Goal: Task Accomplishment & Management: Manage account settings

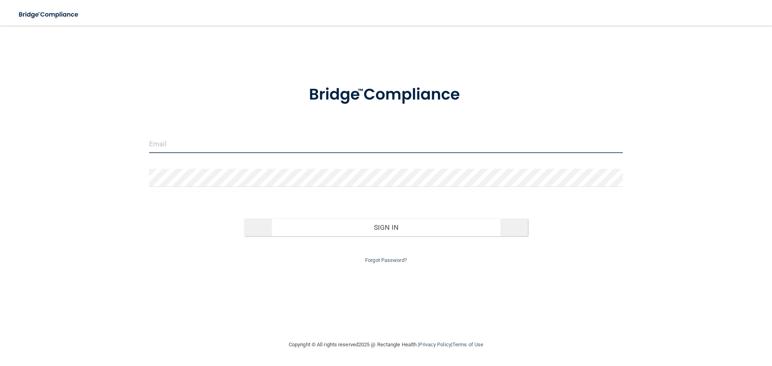
type input "[PERSON_NAME][EMAIL_ADDRESS][DOMAIN_NAME]"
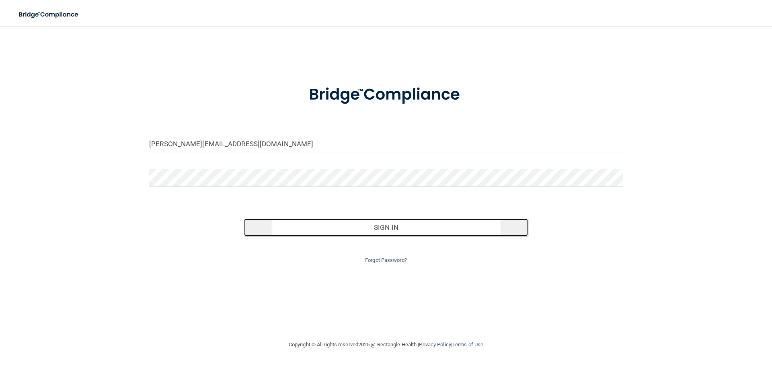
click at [380, 234] on button "Sign In" at bounding box center [386, 228] width 284 height 18
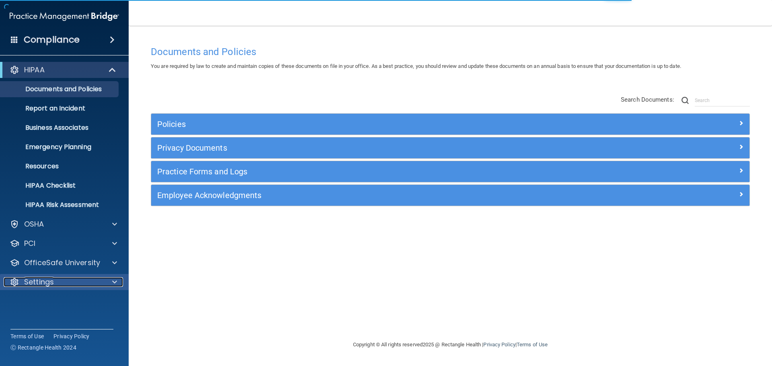
click at [43, 277] on p "Settings" at bounding box center [39, 282] width 30 height 10
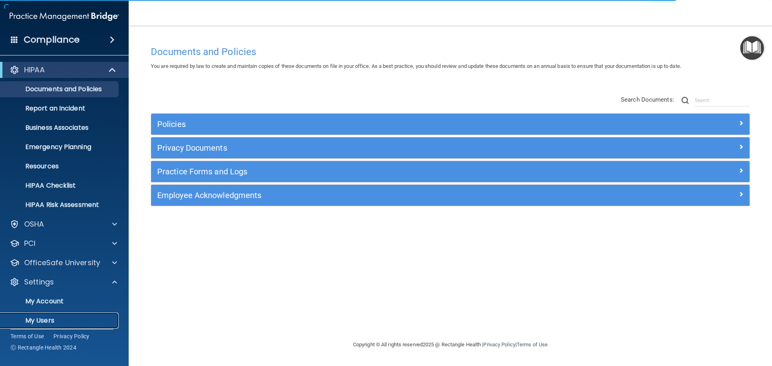
click at [46, 319] on p "My Users" at bounding box center [60, 321] width 110 height 8
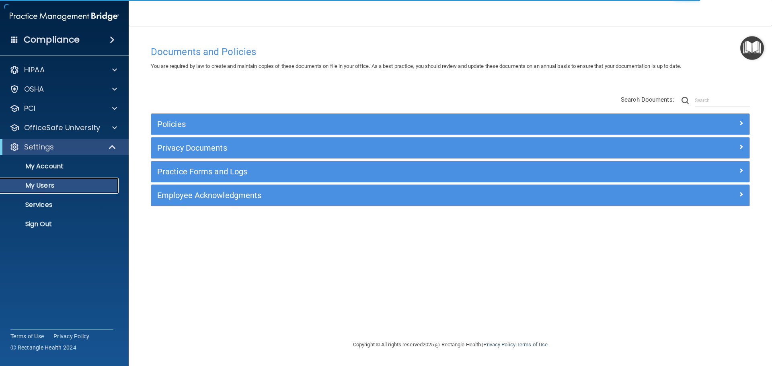
select select "20"
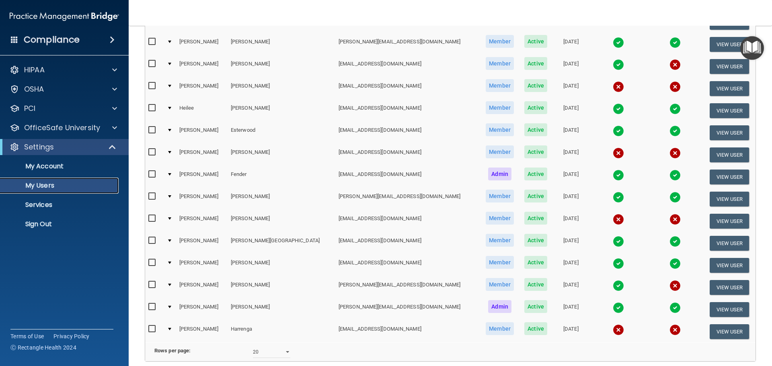
scroll to position [299, 0]
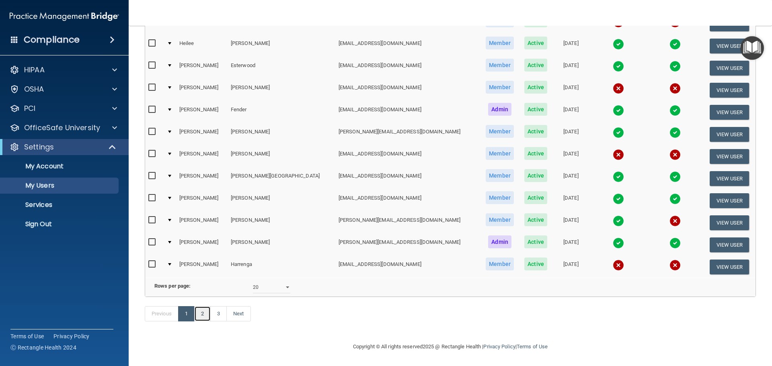
click at [203, 311] on link "2" at bounding box center [202, 313] width 16 height 15
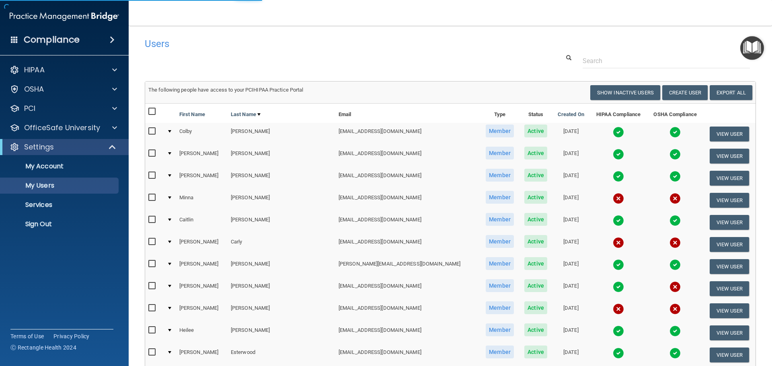
select select "20"
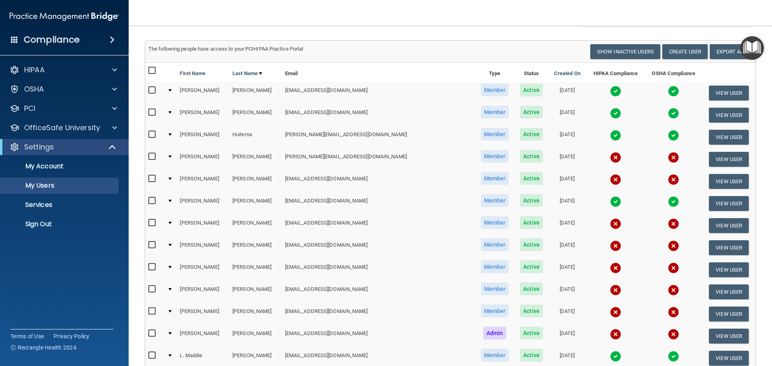
scroll to position [40, 0]
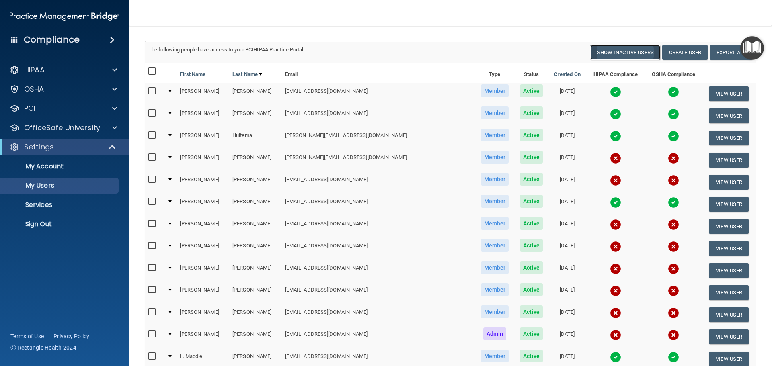
click at [622, 57] on button "Show Inactive Users" at bounding box center [625, 52] width 70 height 15
select select "20"
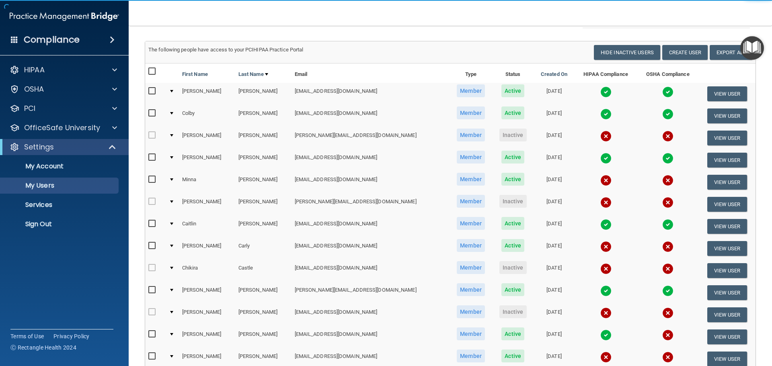
scroll to position [281, 0]
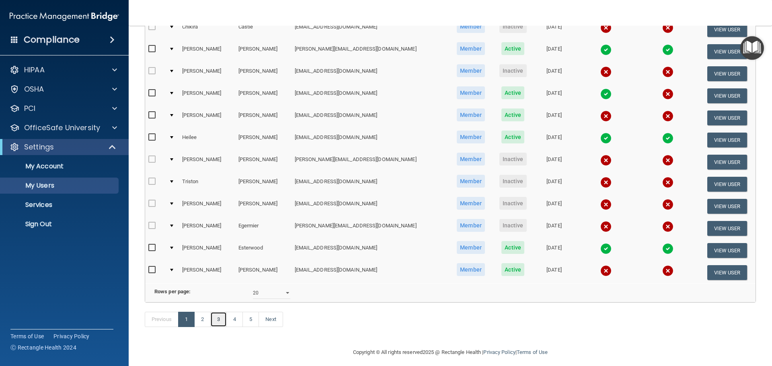
click at [218, 327] on link "3" at bounding box center [218, 319] width 16 height 15
select select "20"
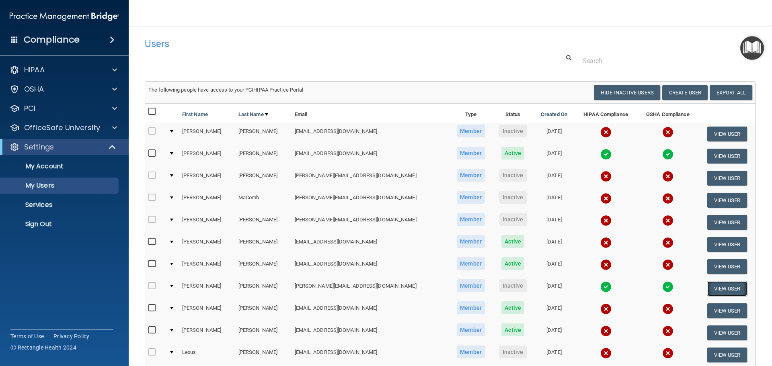
click at [714, 291] on button "View User" at bounding box center [727, 288] width 40 height 15
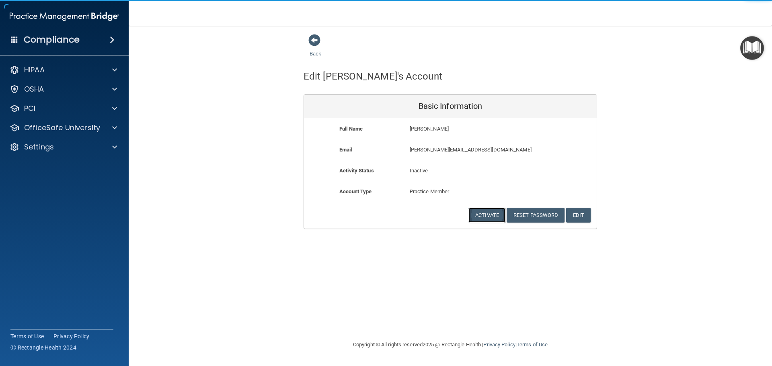
click at [477, 214] on button "Activate" at bounding box center [486, 215] width 37 height 15
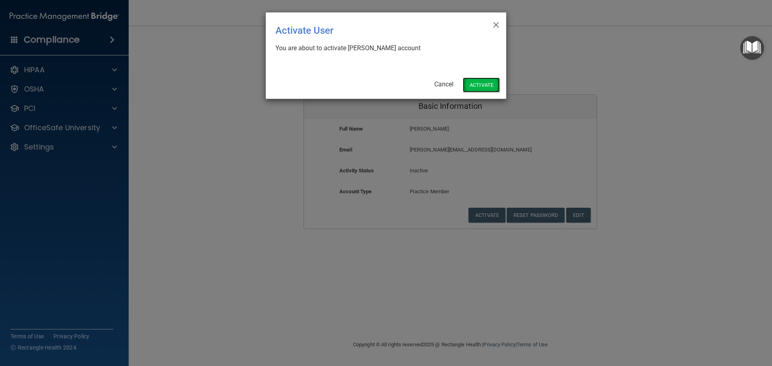
click at [470, 84] on button "Activate" at bounding box center [481, 85] width 37 height 15
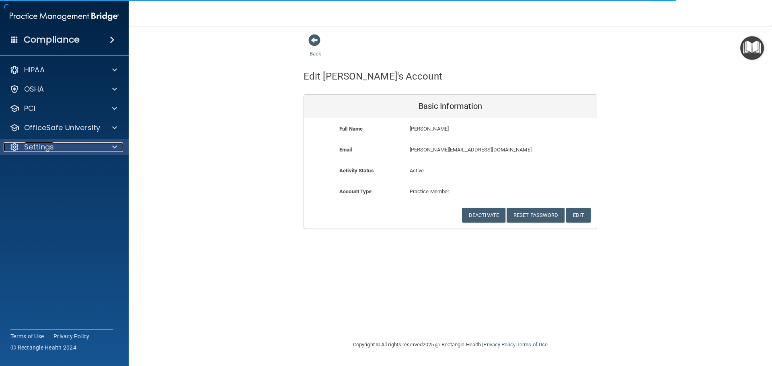
click at [63, 148] on div "Settings" at bounding box center [54, 147] width 100 height 10
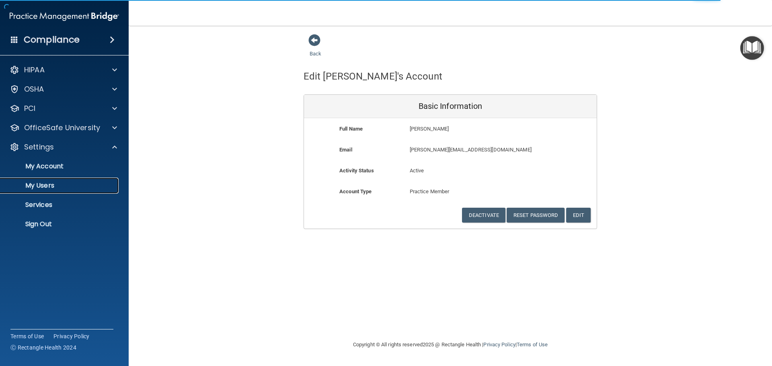
click at [49, 186] on p "My Users" at bounding box center [60, 186] width 110 height 8
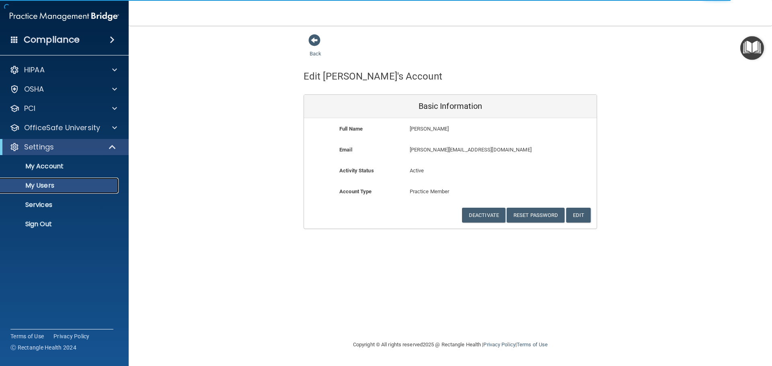
select select "20"
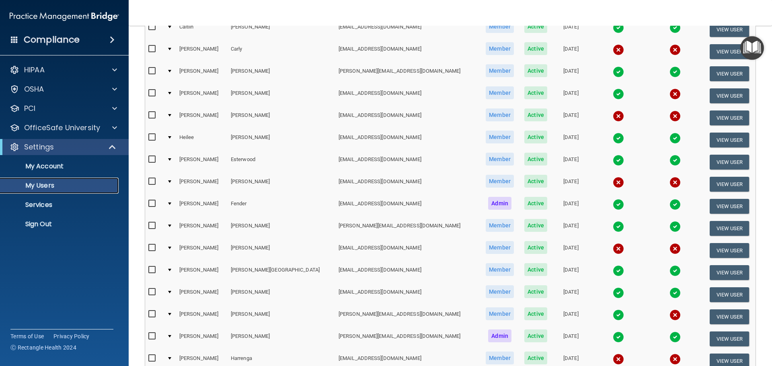
scroll to position [299, 0]
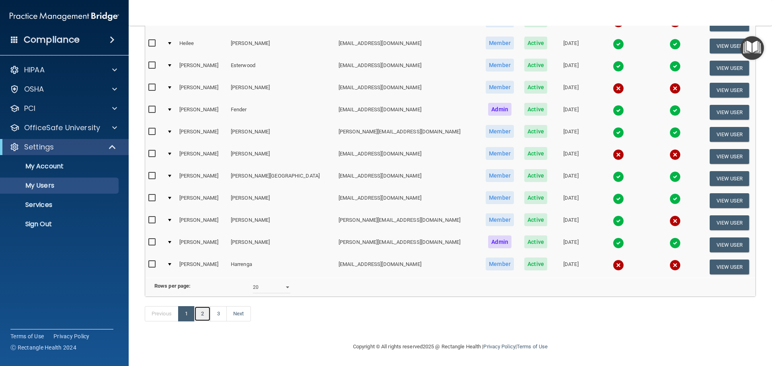
click at [203, 312] on link "2" at bounding box center [202, 313] width 16 height 15
select select "20"
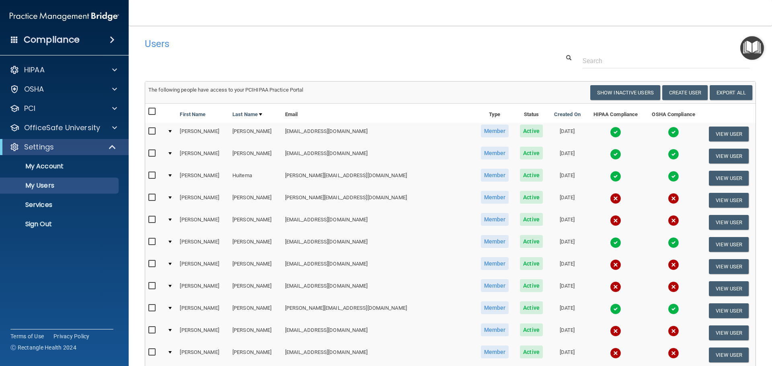
click at [172, 308] on td at bounding box center [170, 311] width 12 height 22
click at [172, 307] on div at bounding box center [169, 308] width 3 height 2
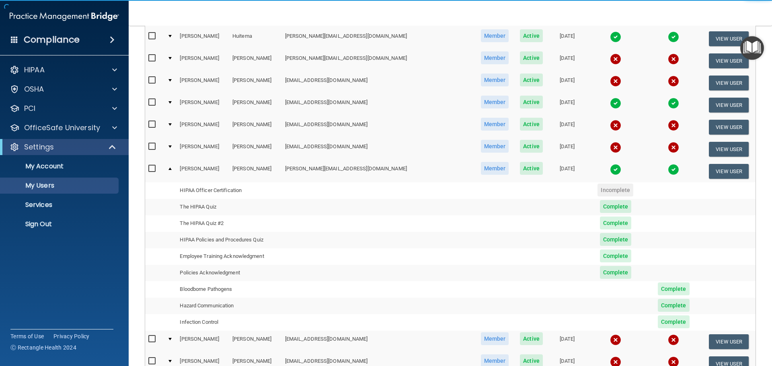
scroll to position [201, 0]
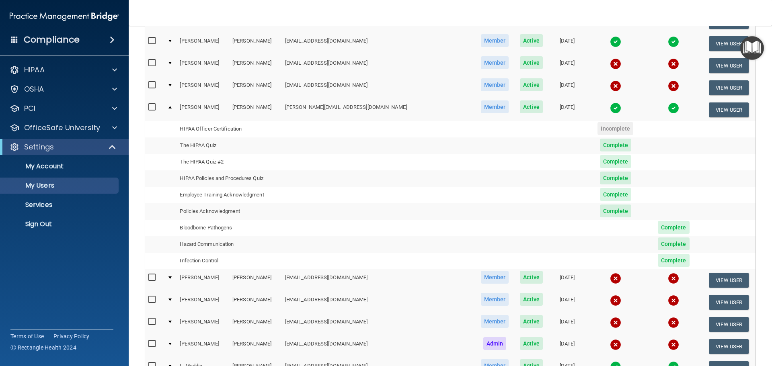
click at [172, 107] on div at bounding box center [169, 107] width 3 height 2
